Goal: Register for event/course

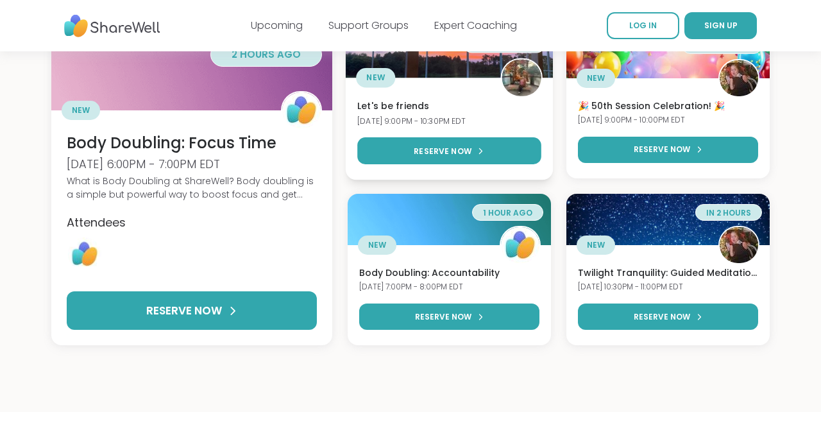
scroll to position [160, 0]
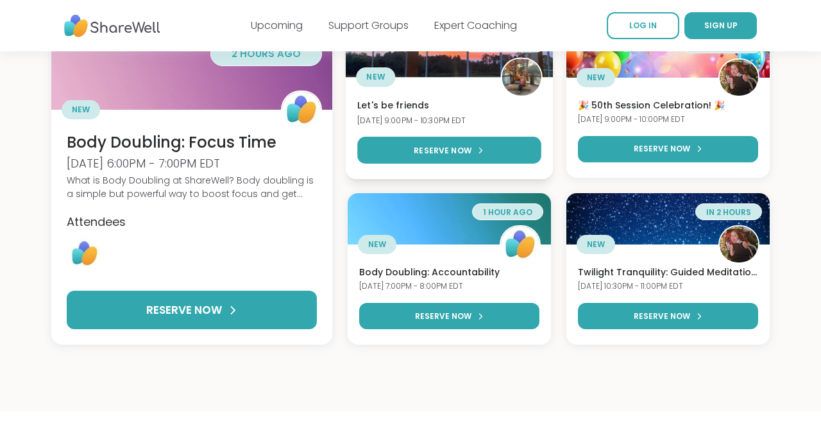
click at [423, 101] on h3 "Let's be friends" at bounding box center [450, 105] width 184 height 13
click at [529, 75] on img at bounding box center [521, 76] width 39 height 39
click at [385, 103] on h3 "Let's be friends" at bounding box center [450, 105] width 184 height 13
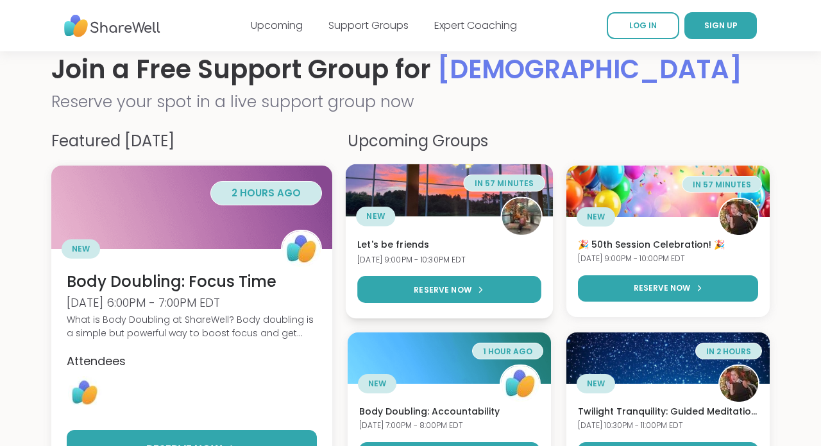
scroll to position [0, 0]
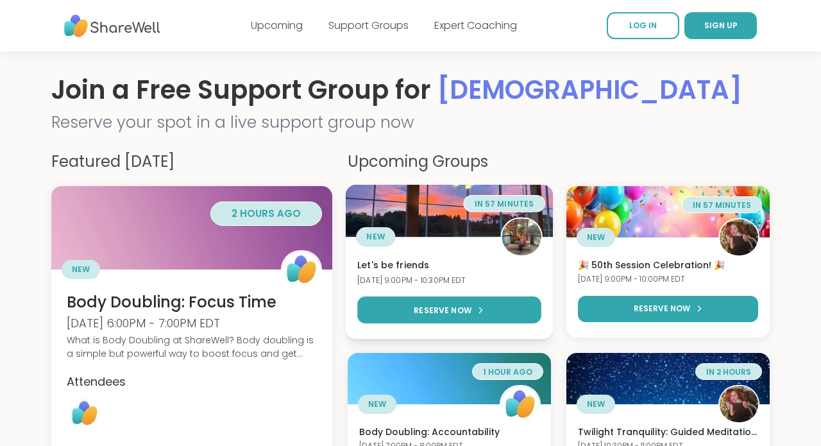
click at [373, 229] on div "NEW" at bounding box center [376, 237] width 39 height 20
click at [378, 235] on span "NEW" at bounding box center [376, 237] width 19 height 12
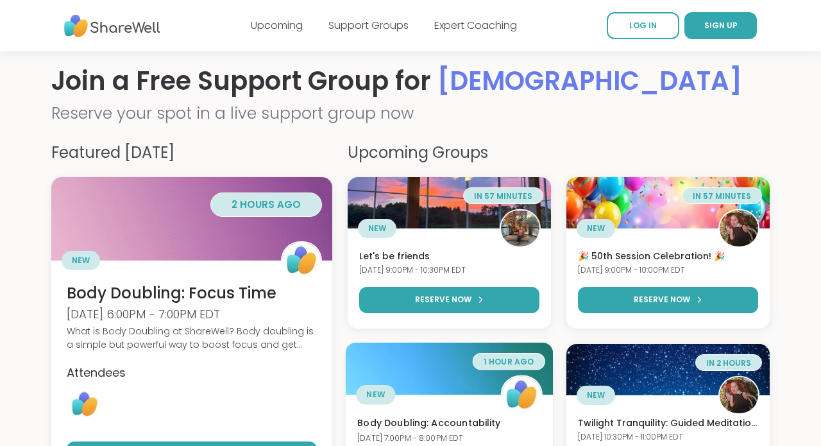
scroll to position [8, 0]
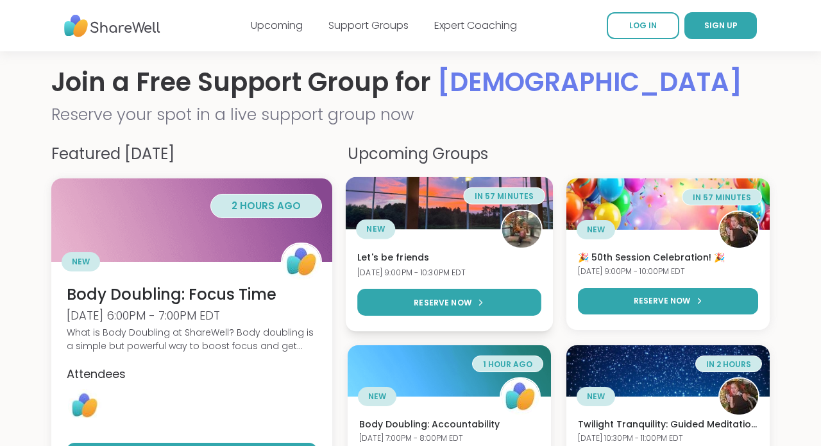
click at [382, 230] on span "NEW" at bounding box center [376, 229] width 19 height 12
click at [521, 236] on img at bounding box center [521, 228] width 39 height 39
click at [521, 235] on img at bounding box center [521, 228] width 39 height 39
click at [512, 198] on span "in 57 minutes" at bounding box center [505, 196] width 60 height 11
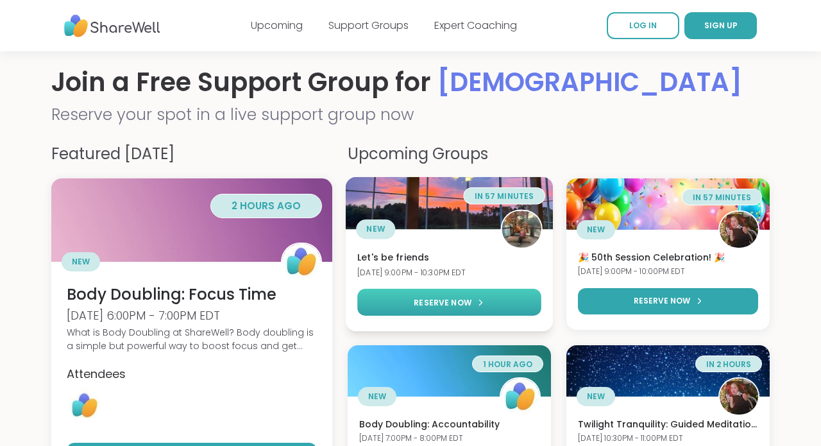
click at [451, 300] on span "RESERVE NOW" at bounding box center [444, 302] width 58 height 12
click at [442, 302] on span "RESERVE NOW" at bounding box center [444, 302] width 58 height 12
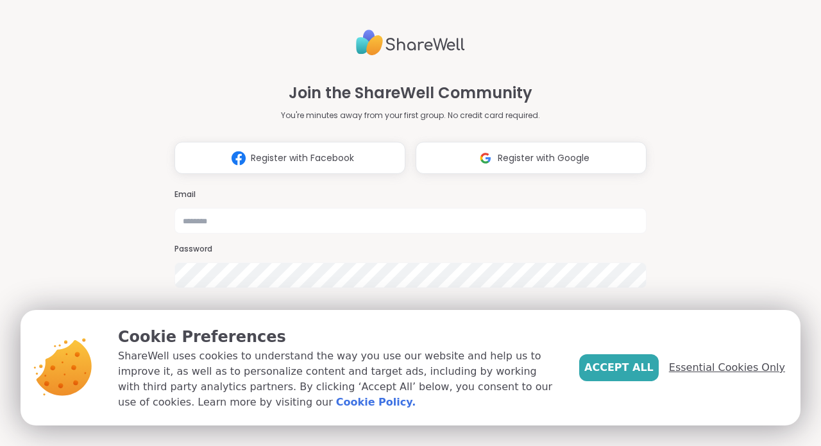
click at [720, 372] on span "Essential Cookies Only" at bounding box center [727, 367] width 116 height 15
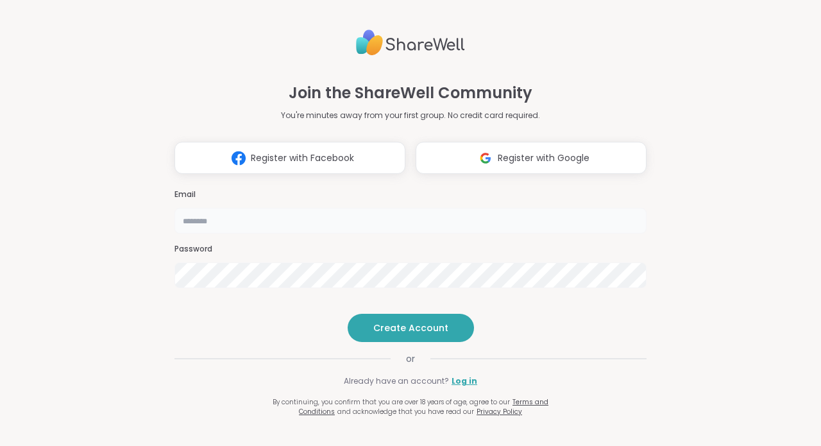
click at [290, 208] on input "email" at bounding box center [411, 221] width 472 height 26
type input "**********"
click at [404, 334] on span "Create Account" at bounding box center [410, 328] width 75 height 13
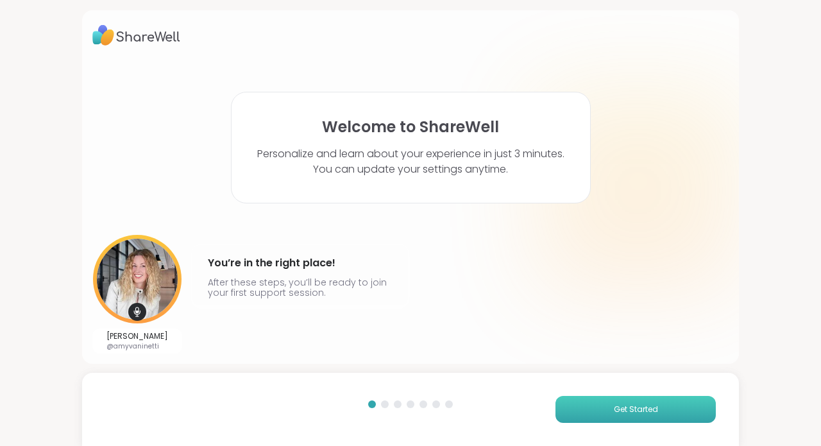
click at [598, 404] on button "Get Started" at bounding box center [636, 409] width 160 height 27
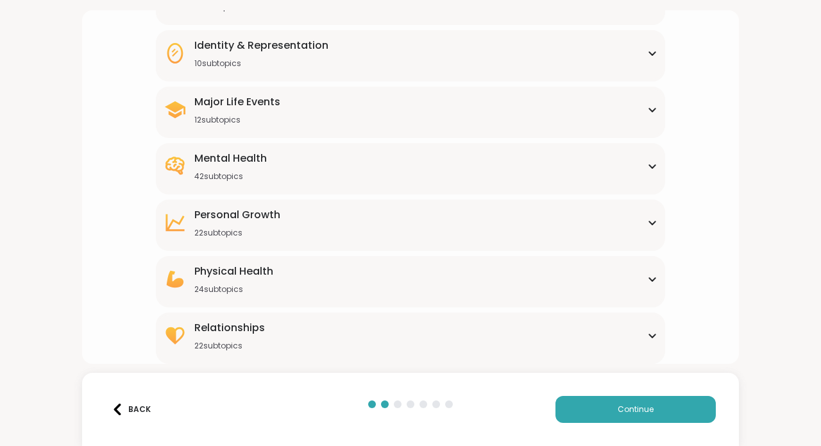
scroll to position [157, 0]
click at [504, 159] on div "Mental Health 42 subtopics" at bounding box center [411, 166] width 494 height 31
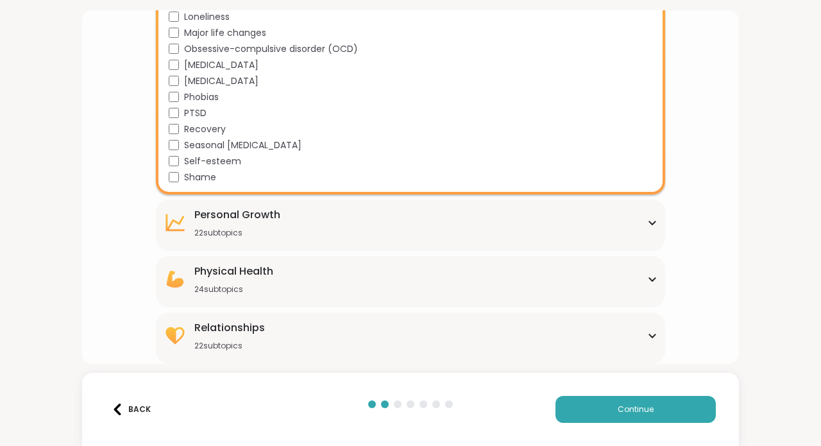
scroll to position [798, 0]
click at [377, 348] on div "Relationships 22 subtopics" at bounding box center [411, 335] width 494 height 31
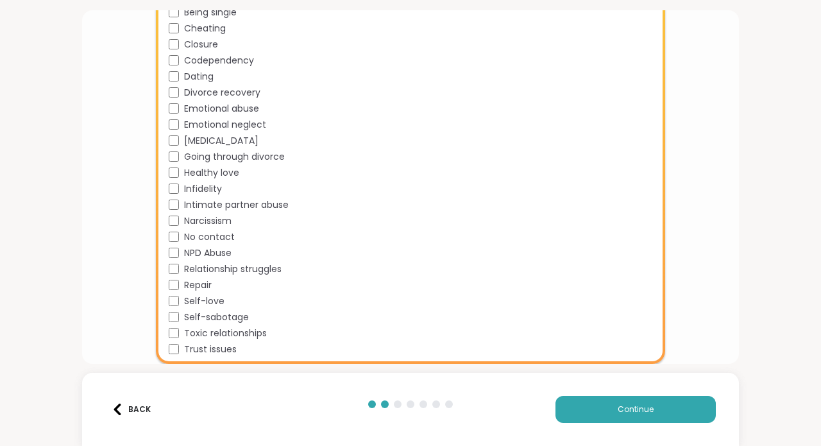
scroll to position [0, 0]
click at [602, 416] on button "Continue" at bounding box center [636, 409] width 160 height 27
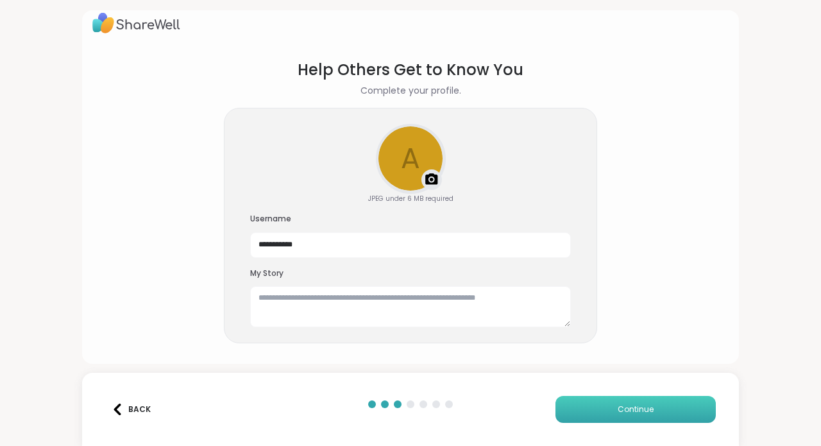
scroll to position [12, 0]
drag, startPoint x: 316, startPoint y: 248, endPoint x: 223, endPoint y: 247, distance: 93.1
click at [223, 247] on section "**********" at bounding box center [410, 202] width 637 height 306
type input "******"
click at [316, 300] on textarea at bounding box center [410, 307] width 321 height 41
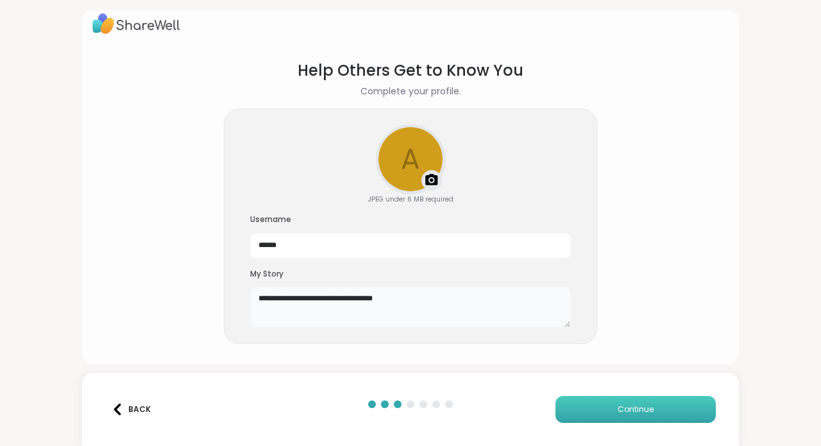
type textarea "**********"
click at [614, 406] on button "Continue" at bounding box center [636, 409] width 160 height 27
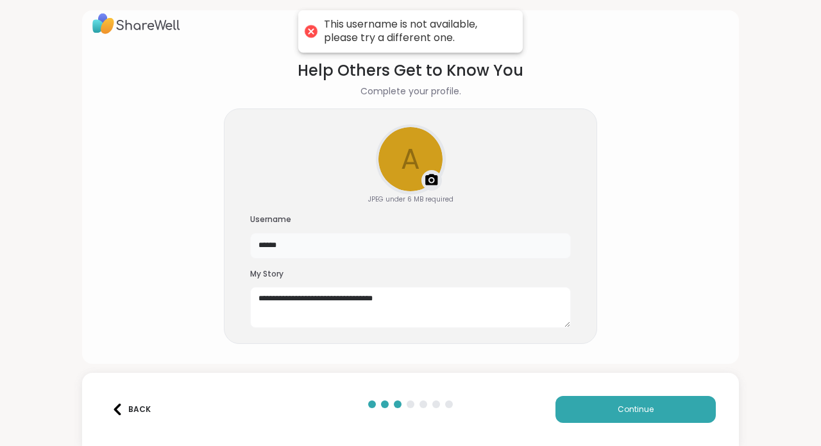
click at [289, 248] on input "******" at bounding box center [410, 246] width 321 height 26
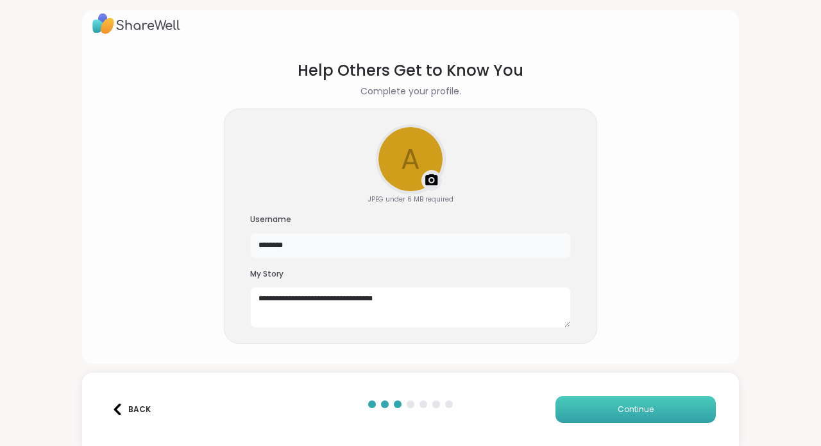
type input "********"
click at [610, 408] on button "Continue" at bounding box center [636, 409] width 160 height 27
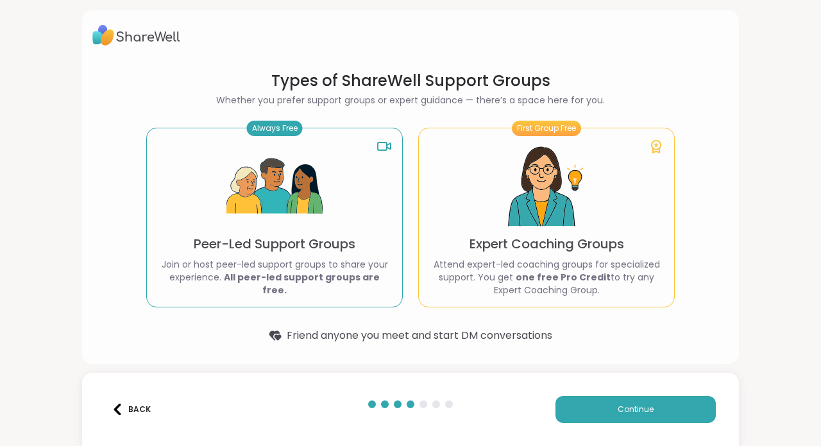
click at [345, 253] on p "Peer-Led Support Groups" at bounding box center [275, 244] width 162 height 18
click at [618, 409] on span "Continue" at bounding box center [636, 410] width 36 height 12
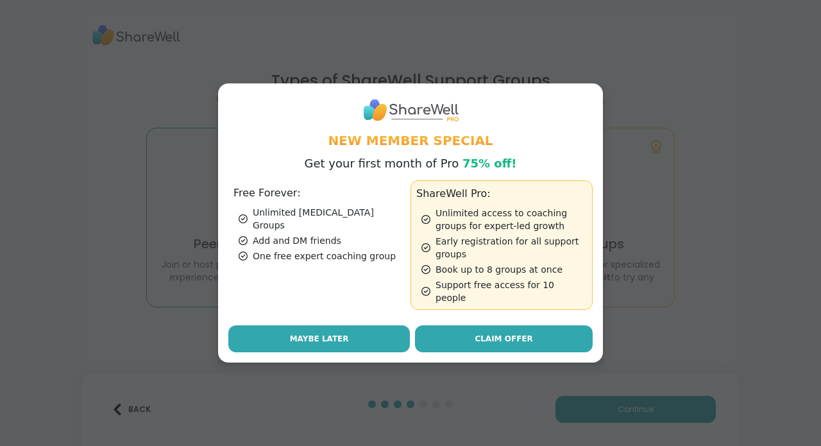
click at [358, 334] on button "Maybe Later" at bounding box center [319, 338] width 182 height 27
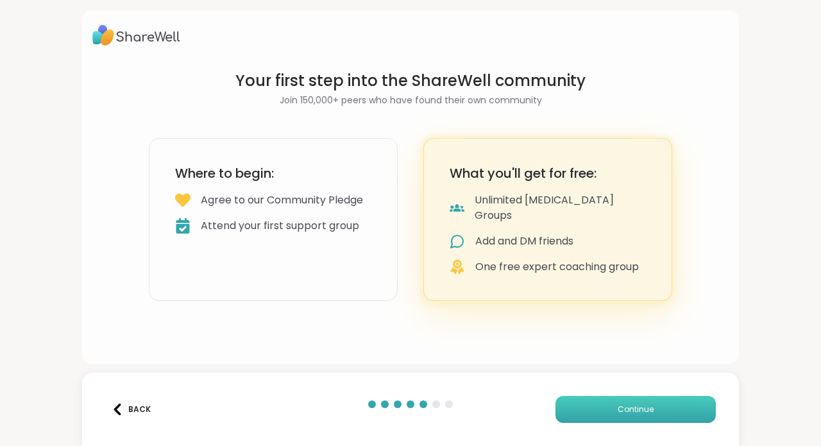
click at [610, 405] on button "Continue" at bounding box center [636, 409] width 160 height 27
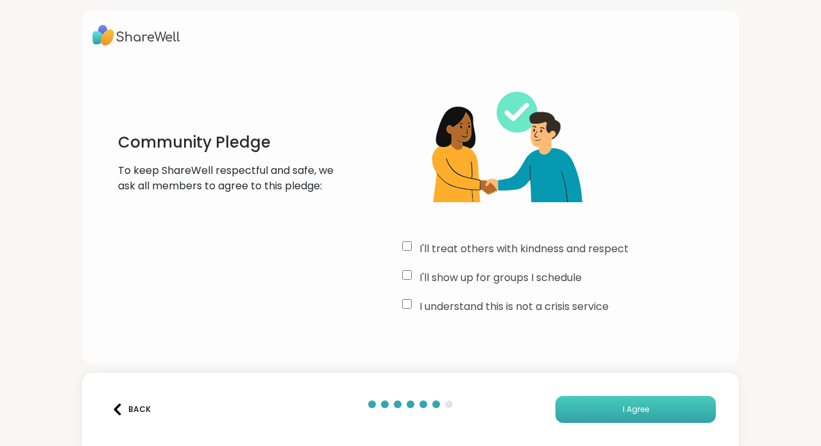
click at [624, 413] on span "I Agree" at bounding box center [636, 410] width 26 height 12
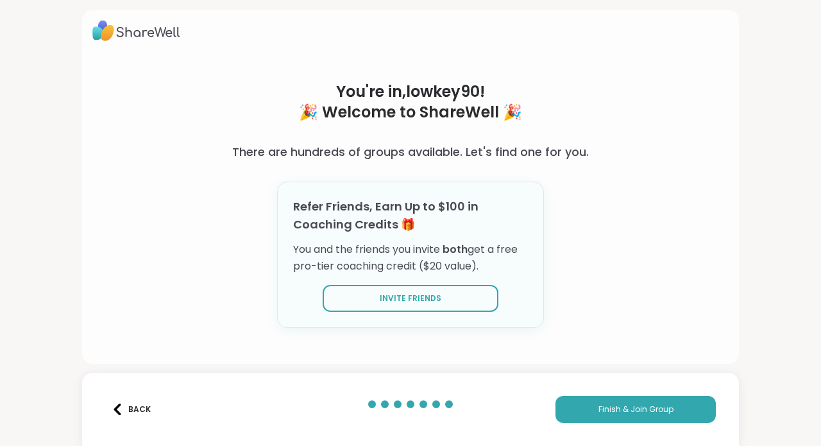
scroll to position [4, 0]
click at [632, 412] on span "Finish & Join Group" at bounding box center [636, 410] width 75 height 12
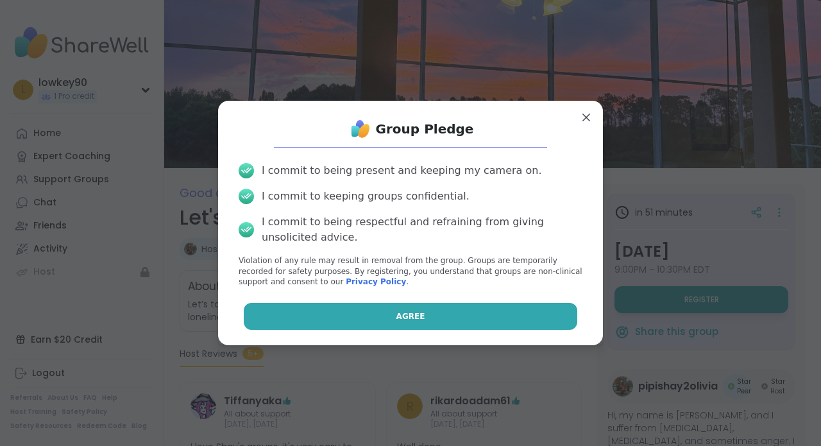
click at [533, 318] on button "Agree" at bounding box center [411, 316] width 334 height 27
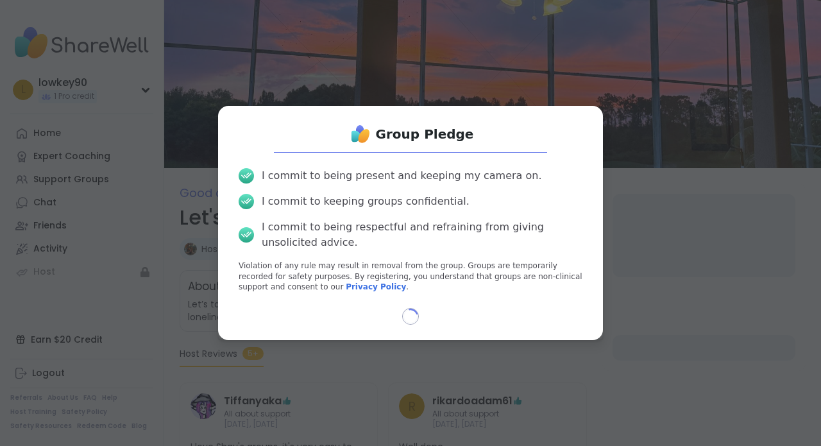
select select "**"
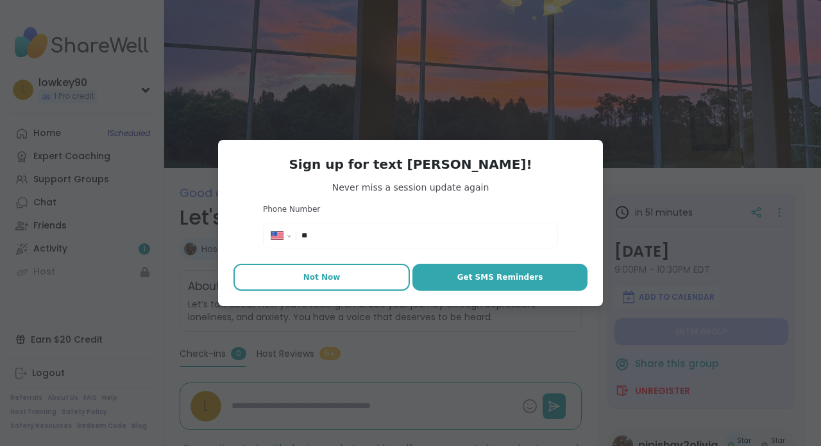
click at [330, 279] on span "Not Now" at bounding box center [322, 277] width 37 height 12
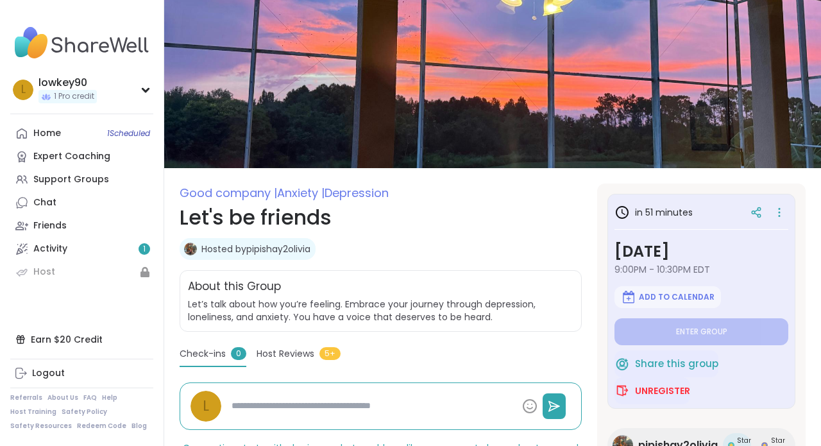
click at [196, 249] on img at bounding box center [190, 249] width 13 height 13
click at [248, 243] on link "Hosted by pipishay2olivia" at bounding box center [256, 249] width 109 height 13
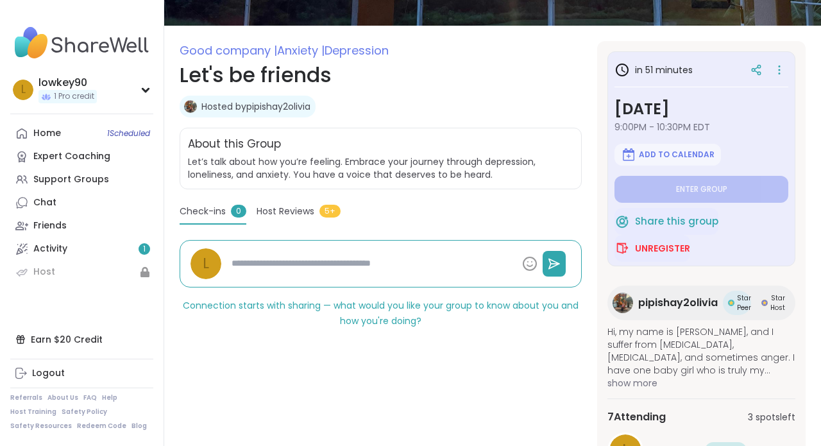
scroll to position [149, 0]
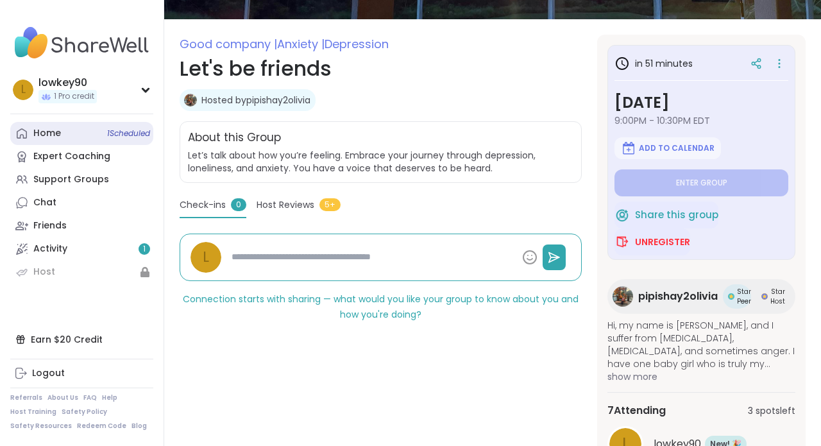
click at [44, 133] on div "Home 1 Scheduled" at bounding box center [47, 133] width 28 height 13
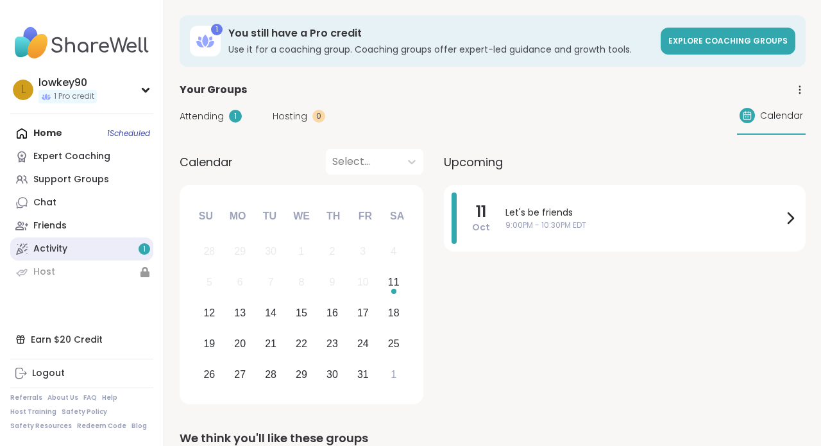
click at [105, 250] on link "Activity 1" at bounding box center [81, 248] width 143 height 23
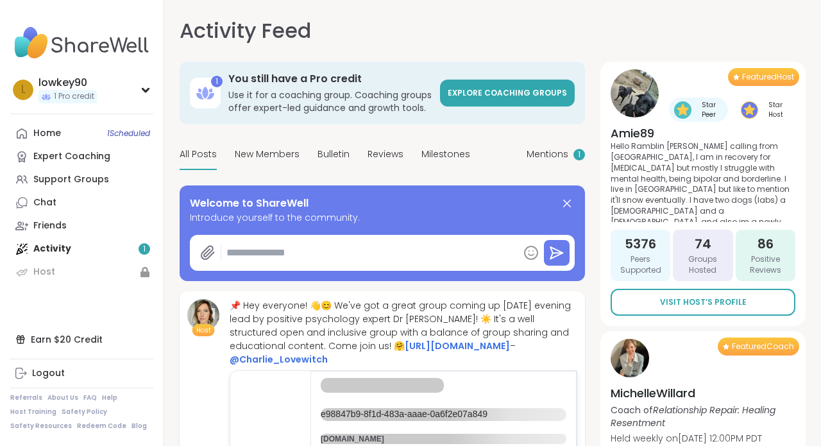
type textarea "*"
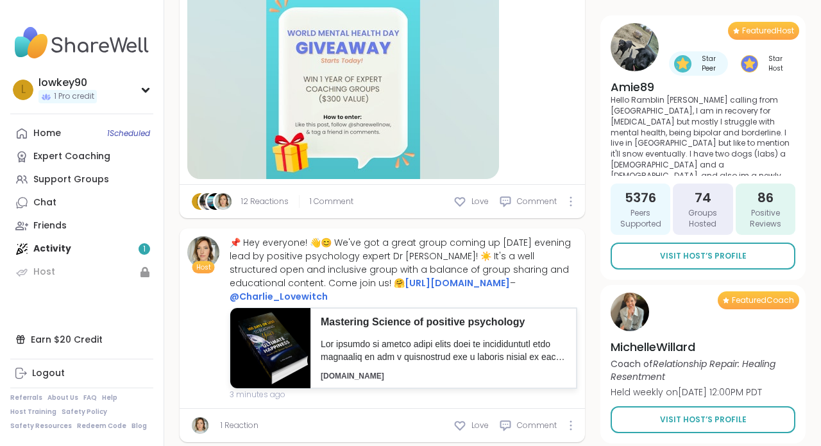
scroll to position [483, 0]
click at [103, 179] on div "Support Groups" at bounding box center [71, 179] width 76 height 13
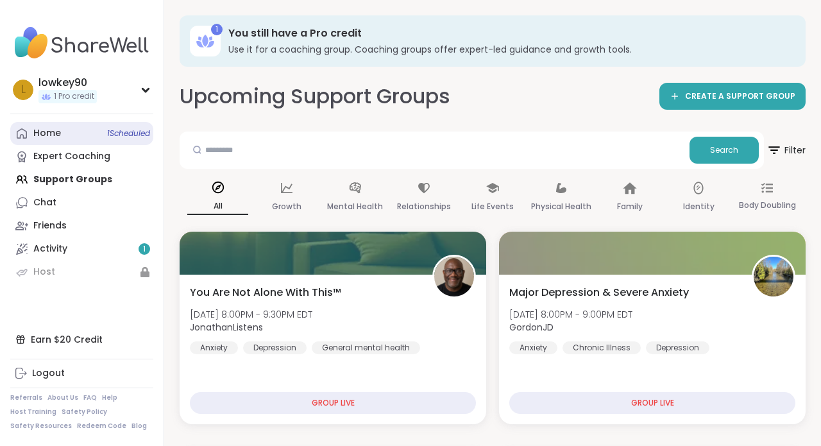
click at [89, 135] on link "Home 1 Scheduled" at bounding box center [81, 133] width 143 height 23
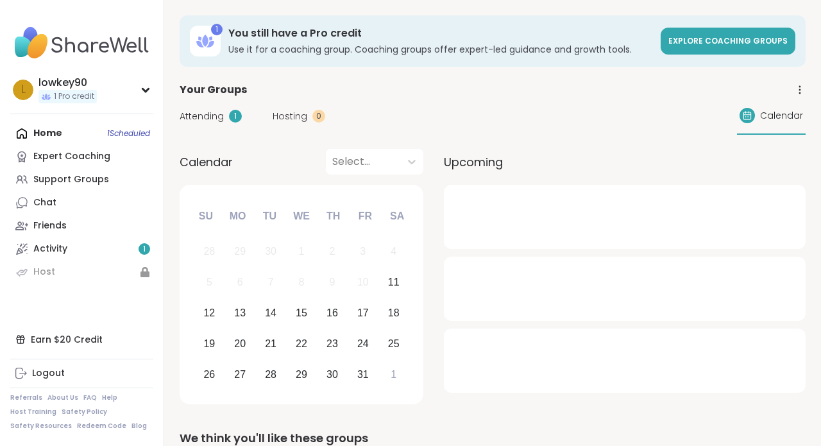
click at [209, 121] on span "Attending" at bounding box center [202, 116] width 44 height 13
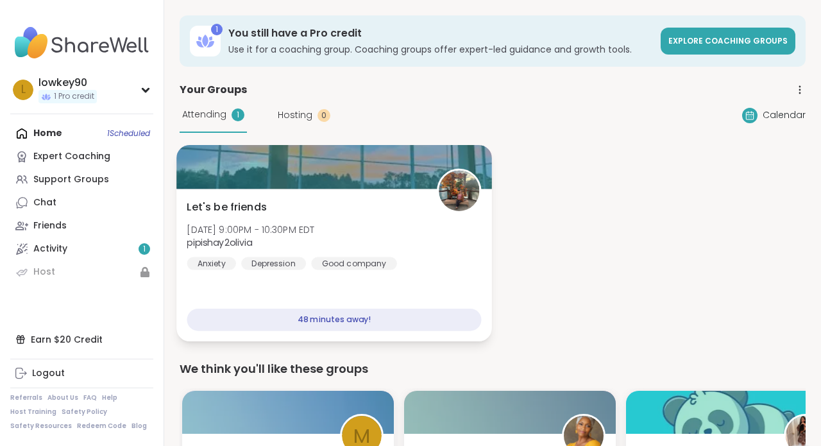
click at [437, 264] on div "Let's be friends [DATE] 9:00PM - 10:30PM EDT pipishay2olivia Anxiety [MEDICAL_D…" at bounding box center [334, 235] width 295 height 71
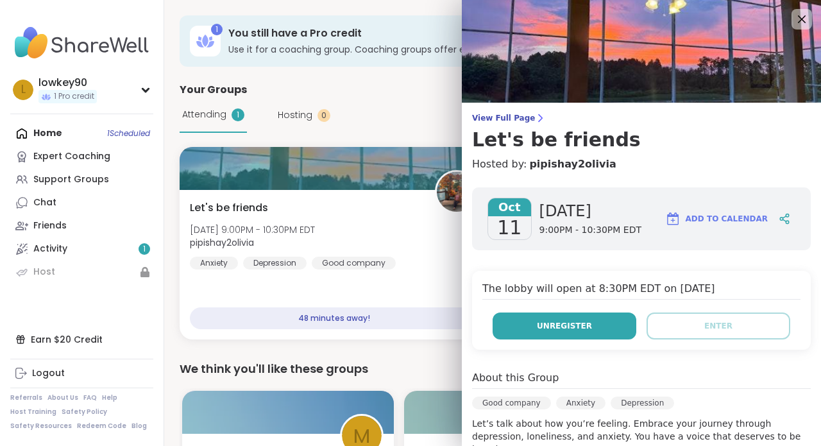
click at [601, 328] on button "Unregister" at bounding box center [565, 326] width 144 height 27
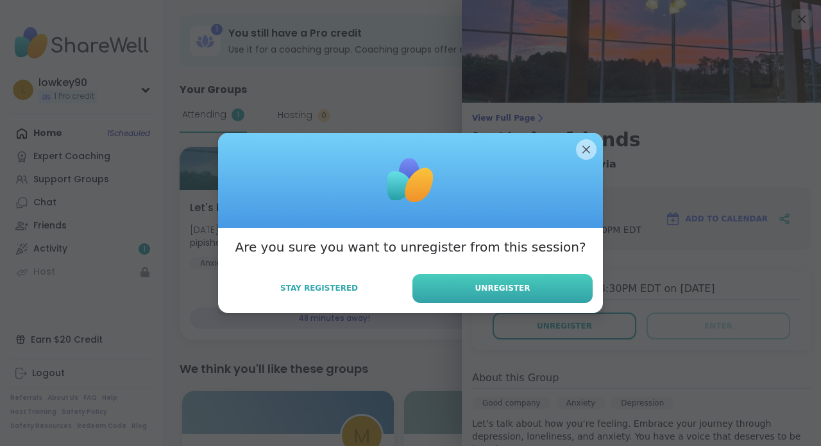
click at [524, 285] on span "Unregister" at bounding box center [503, 288] width 55 height 12
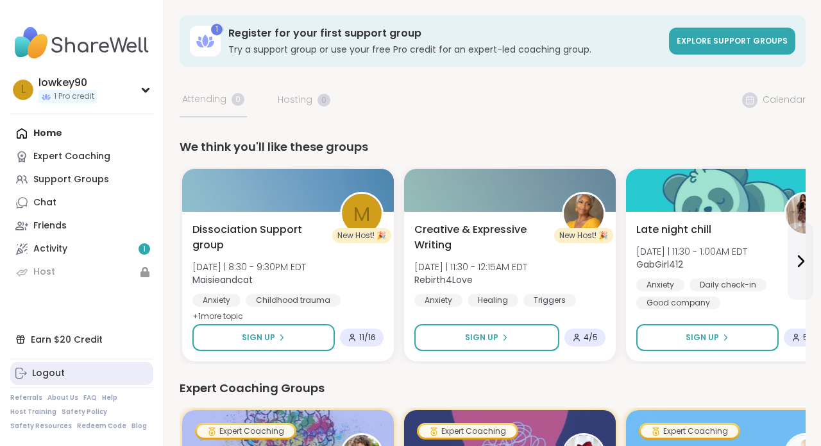
click at [57, 375] on div "Logout" at bounding box center [48, 373] width 33 height 13
